Goal: Information Seeking & Learning: Learn about a topic

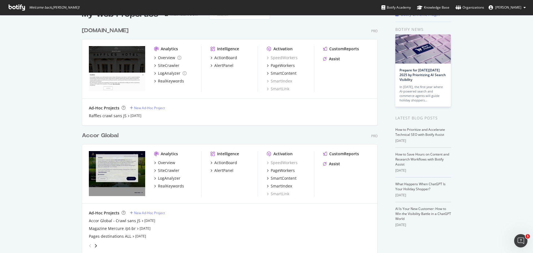
scroll to position [28, 0]
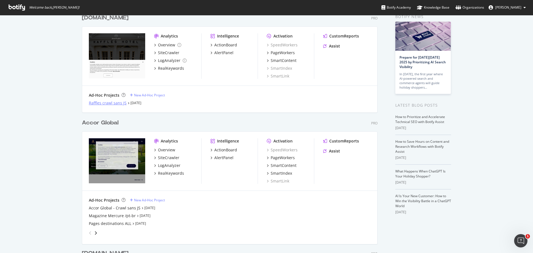
click at [112, 102] on div "Raffles crawl sans JS" at bounding box center [108, 103] width 38 height 6
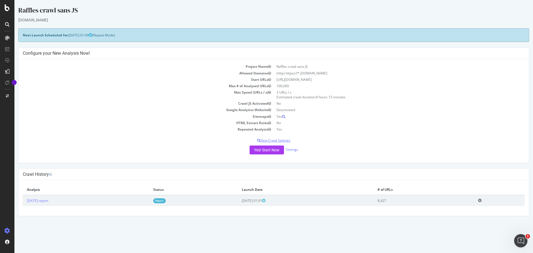
click at [284, 141] on p "View Crawl Settings" at bounding box center [274, 140] width 502 height 5
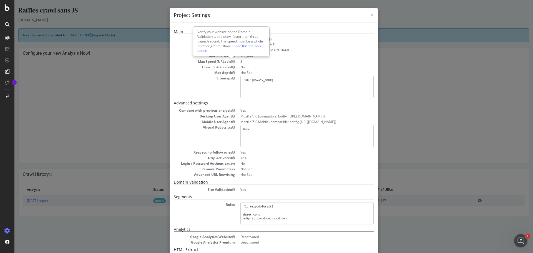
click at [265, 59] on dl "Project Name Raffles crawl sans JS Start URLs https://www.raffles.com Allowed D…" at bounding box center [274, 67] width 200 height 61
click at [262, 60] on dd "3" at bounding box center [307, 61] width 133 height 5
click at [118, 109] on div "× Close Project Settings Main Project Name Raffles crawl sans JS Start URLs htt…" at bounding box center [273, 126] width 519 height 253
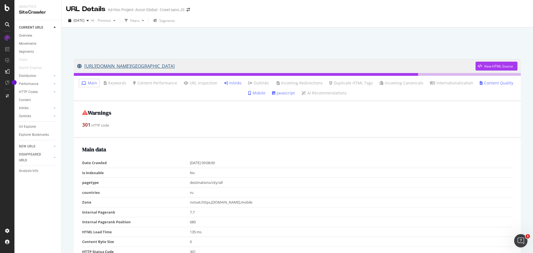
drag, startPoint x: 77, startPoint y: 63, endPoint x: 208, endPoint y: 66, distance: 131.4
click at [208, 66] on div "[URL][DOMAIN_NAME][GEOGRAPHIC_DATA] View HTML Source" at bounding box center [297, 66] width 447 height 14
copy link "[URL][DOMAIN_NAME][GEOGRAPHIC_DATA]"
click at [271, 48] on div at bounding box center [297, 42] width 458 height 24
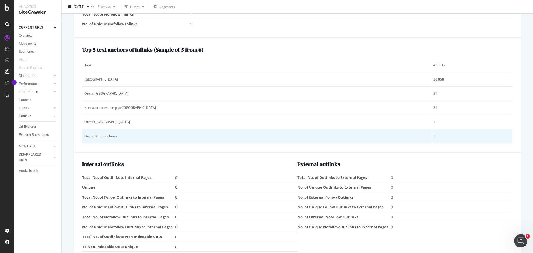
scroll to position [467, 0]
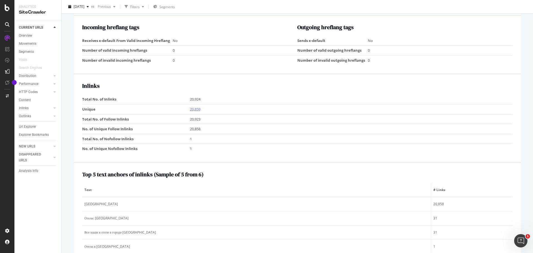
click at [199, 109] on link "20,859" at bounding box center [195, 109] width 11 height 5
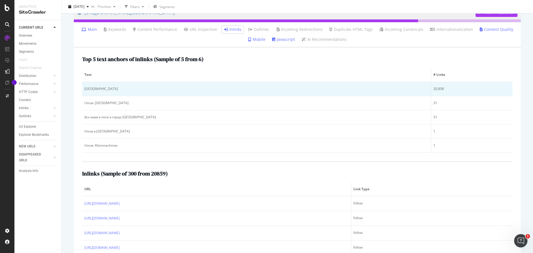
scroll to position [56, 0]
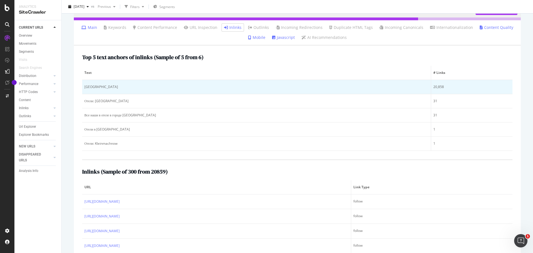
click at [93, 86] on div "[GEOGRAPHIC_DATA]" at bounding box center [256, 86] width 344 height 5
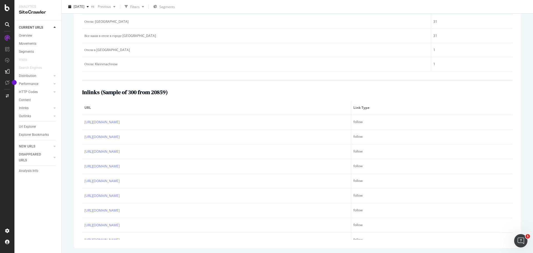
scroll to position [136, 0]
